Goal: Task Accomplishment & Management: Manage account settings

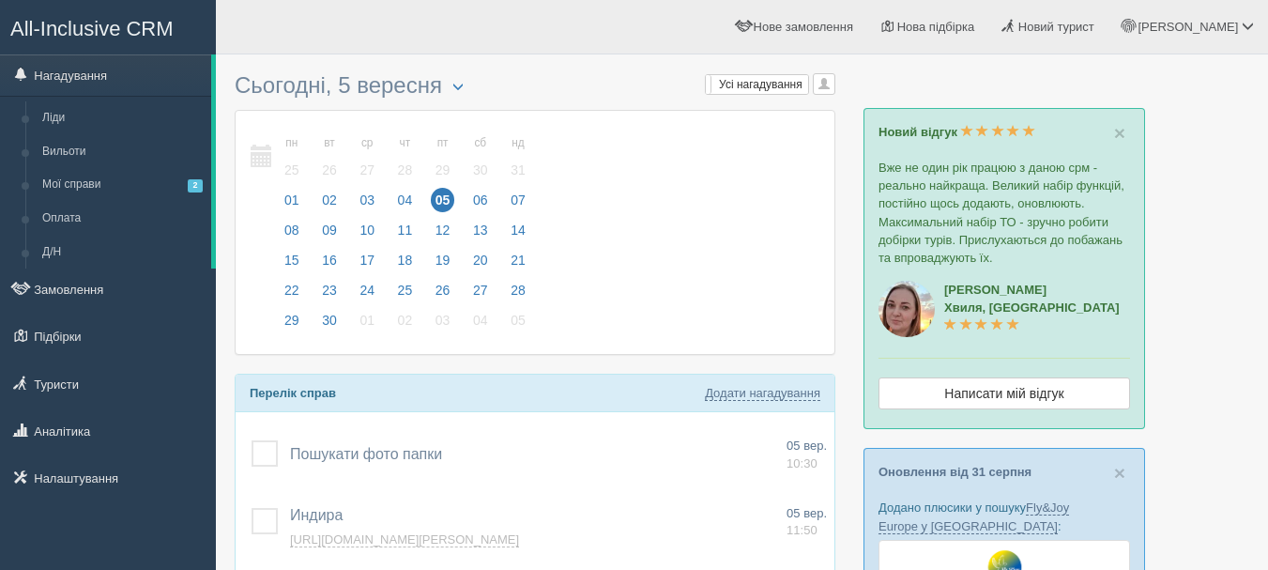
click at [129, 18] on span "All-Inclusive CRM" at bounding box center [91, 28] width 163 height 23
click at [160, 473] on link "Налаштування" at bounding box center [108, 477] width 216 height 41
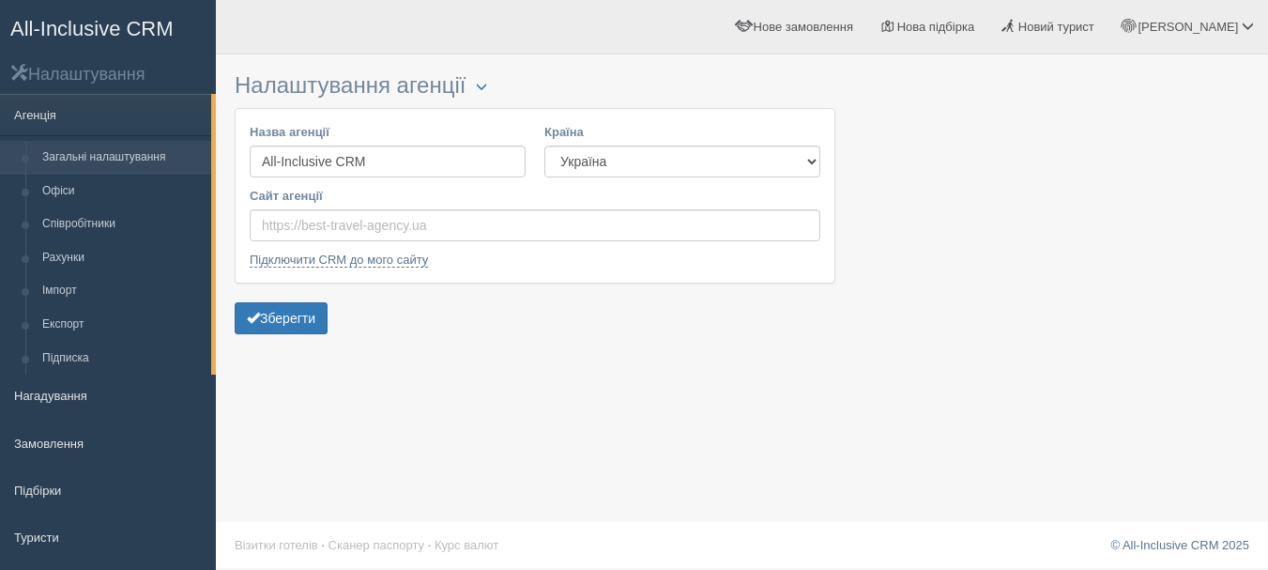
click at [134, 14] on link "All-Inclusive CRM" at bounding box center [108, 27] width 214 height 52
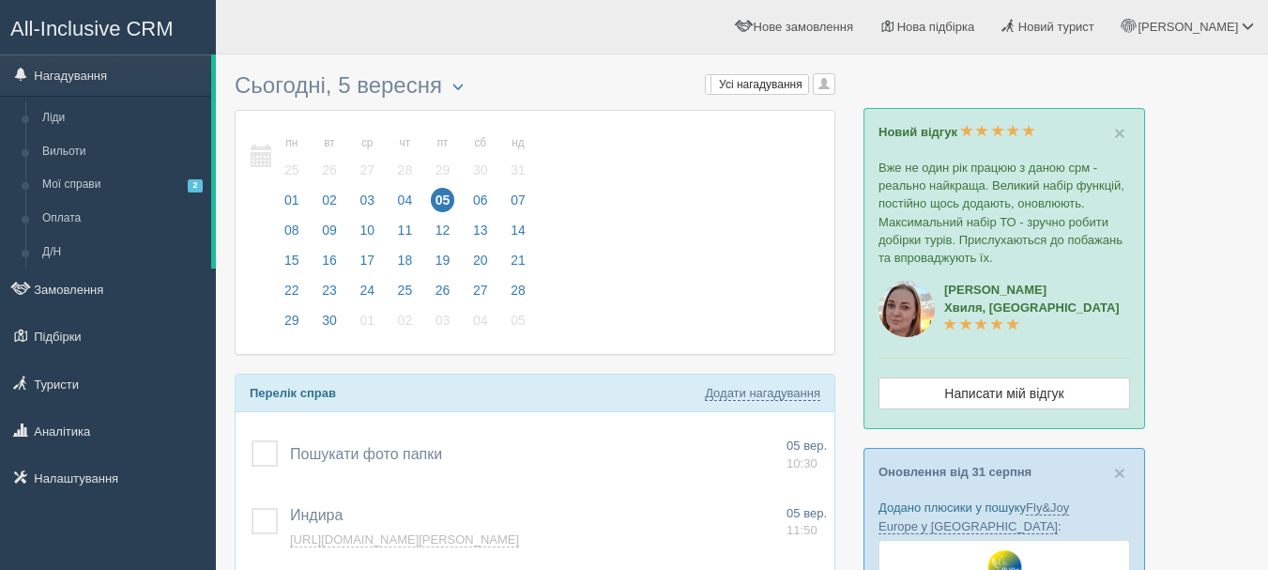
click at [149, 33] on span "All-Inclusive CRM" at bounding box center [91, 28] width 163 height 23
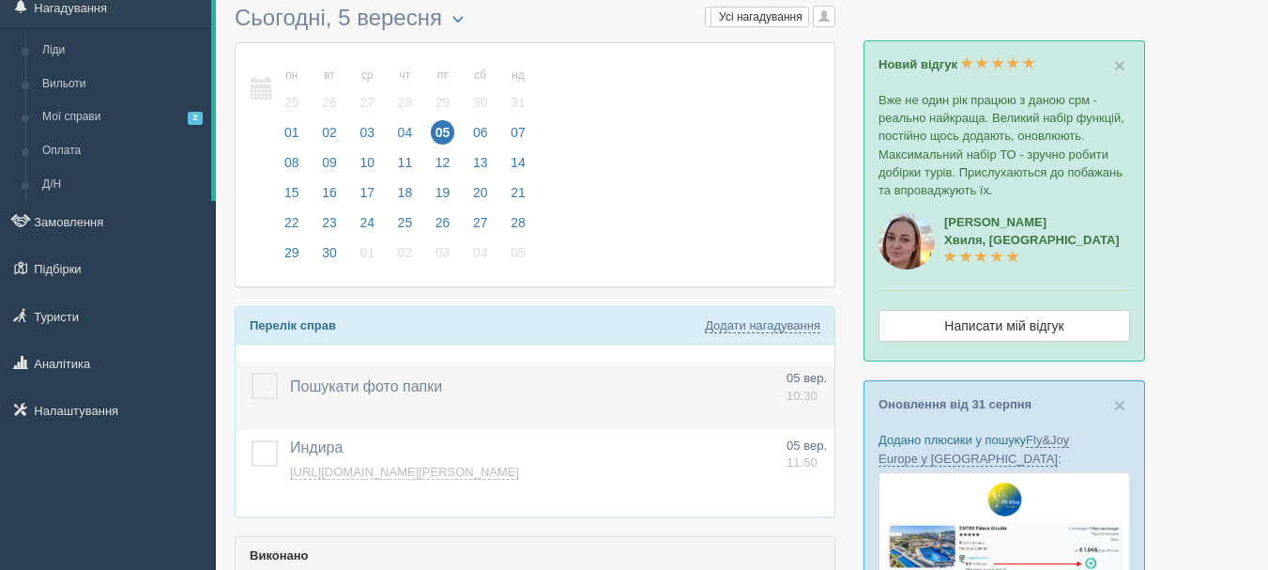
scroll to position [94, 0]
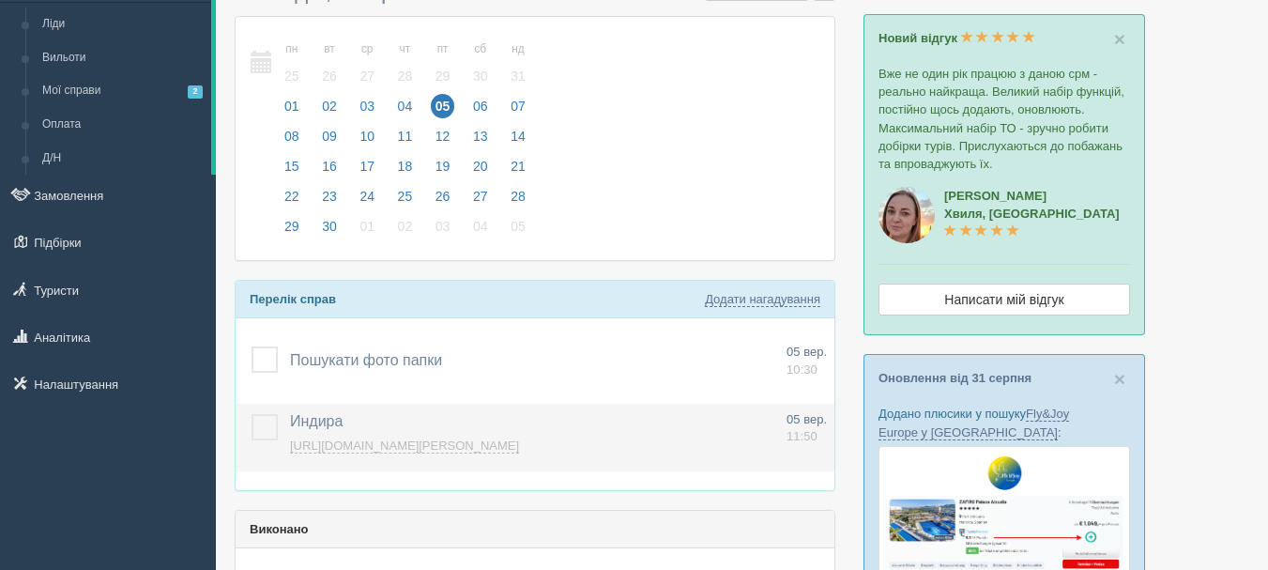
click at [252, 414] on label at bounding box center [252, 414] width 0 height 0
click at [0, 0] on input "checkbox" at bounding box center [0, 0] width 0 height 0
